Goal: Task Accomplishment & Management: Manage account settings

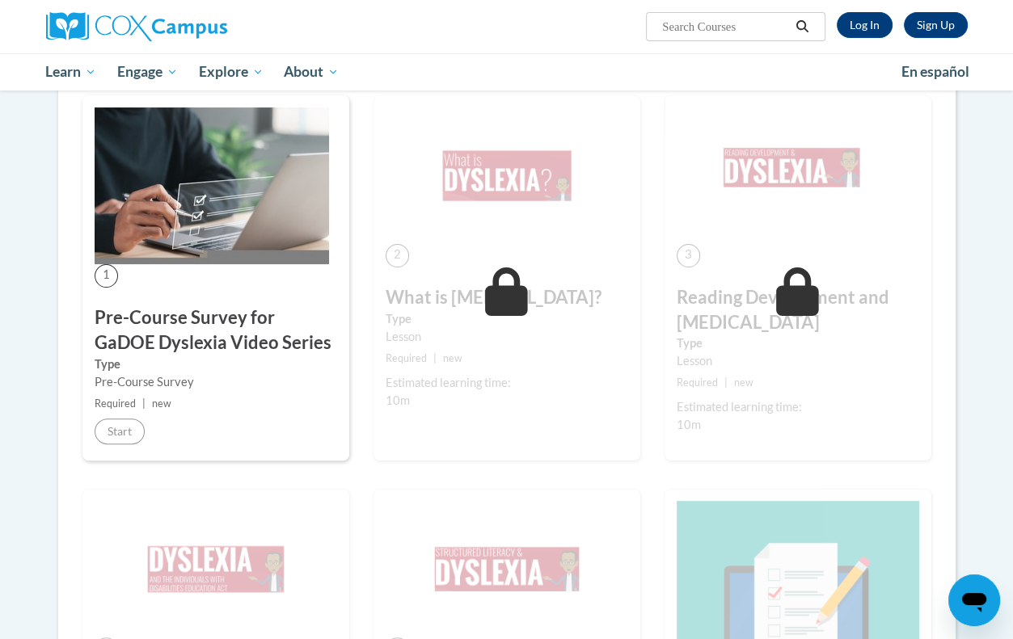
scroll to position [134, 0]
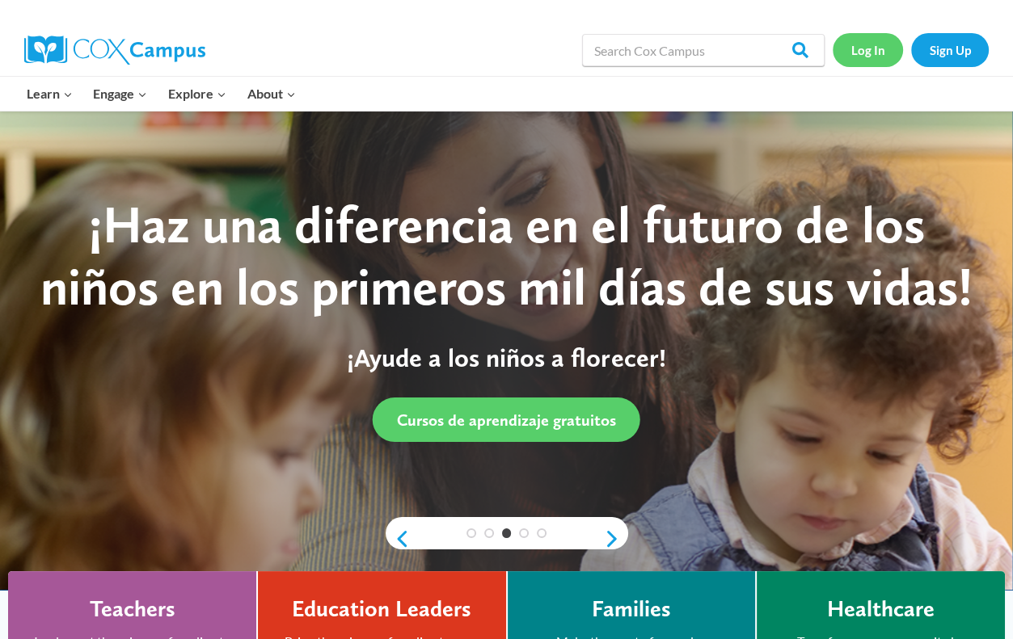
click at [863, 54] on link "Log In" at bounding box center [867, 49] width 70 height 33
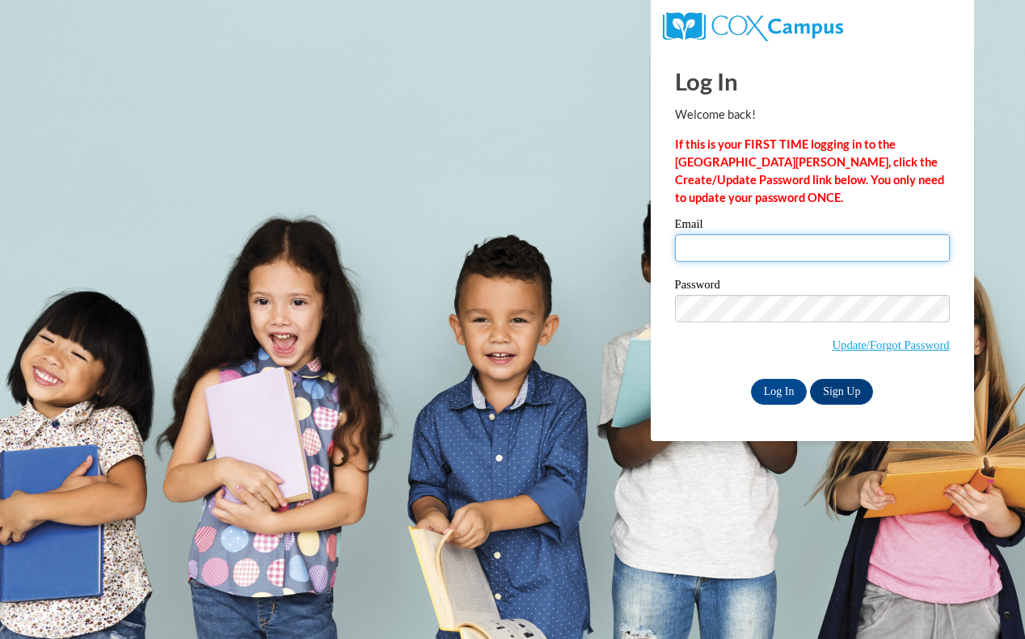
click at [704, 245] on input "Email" at bounding box center [812, 247] width 275 height 27
type input "jbehning@kusd.edu"
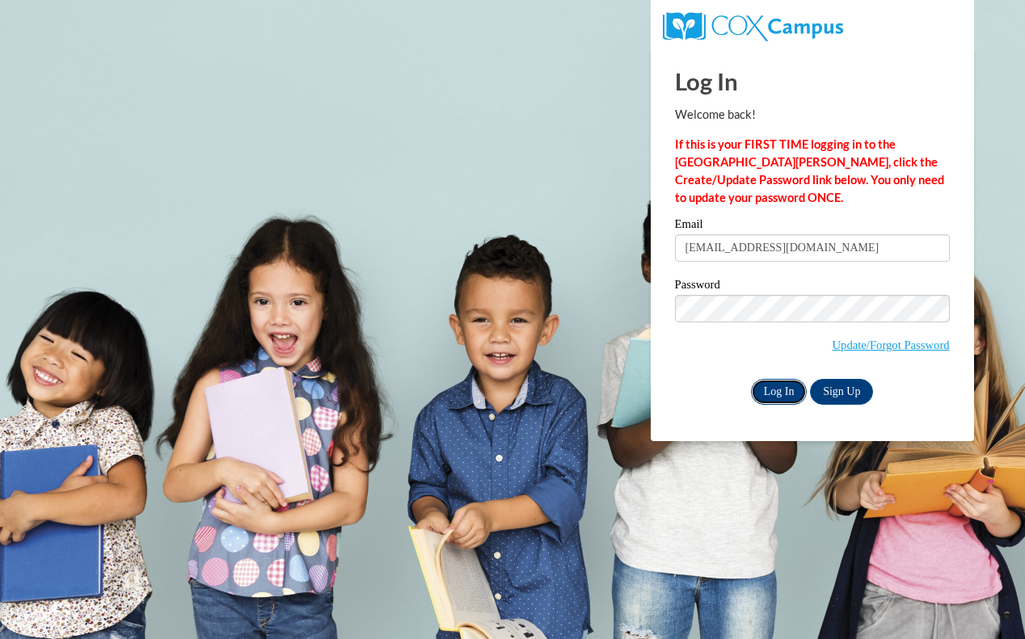
click at [794, 386] on input "Log In" at bounding box center [779, 392] width 57 height 26
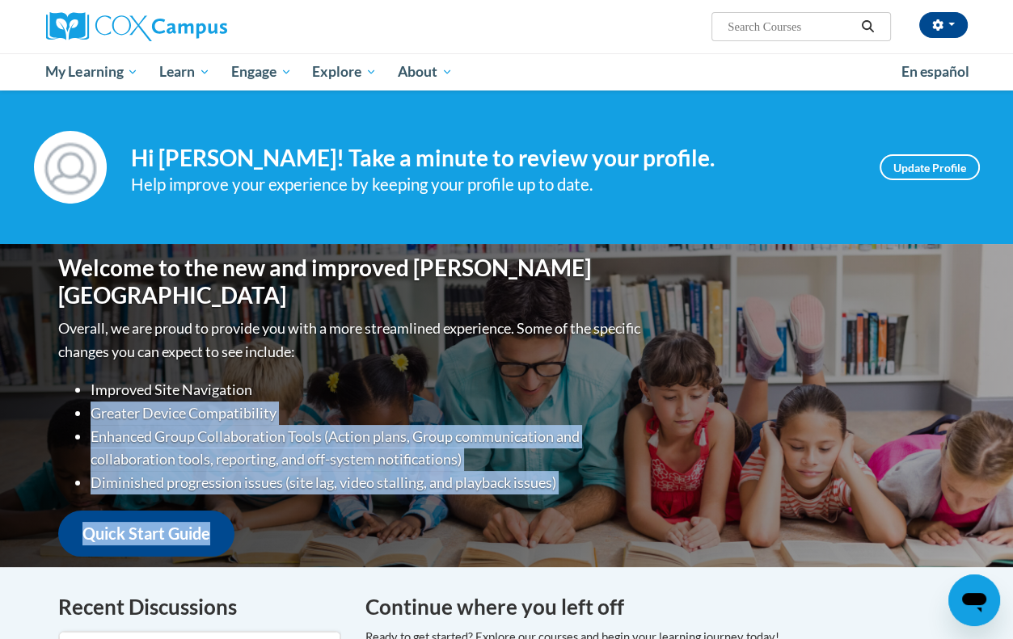
drag, startPoint x: 0, startPoint y: 0, endPoint x: 461, endPoint y: 523, distance: 697.4
click at [461, 523] on div "Welcome to the new and improved Cox Campus Overall, we are proud to provide you…" at bounding box center [507, 405] width 946 height 323
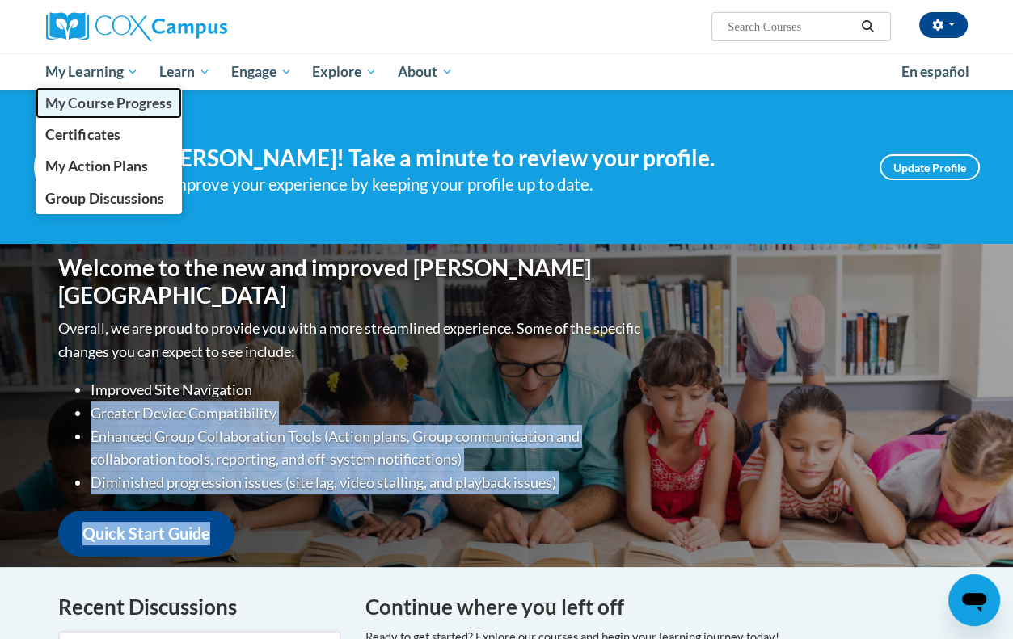
click at [110, 106] on span "My Course Progress" at bounding box center [108, 103] width 126 height 17
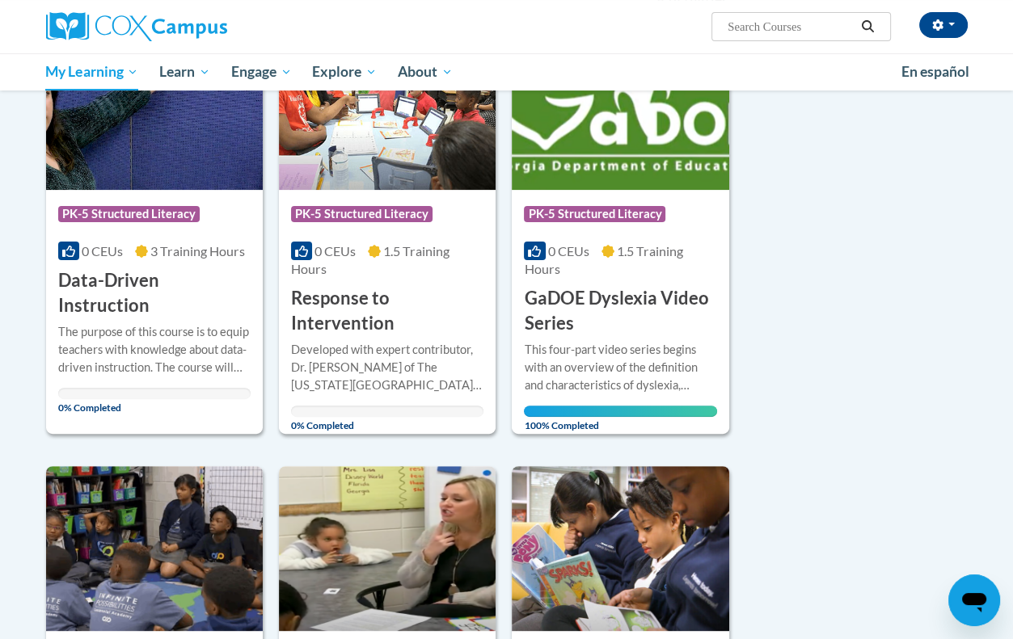
scroll to position [259, 0]
